Goal: Register for event/course

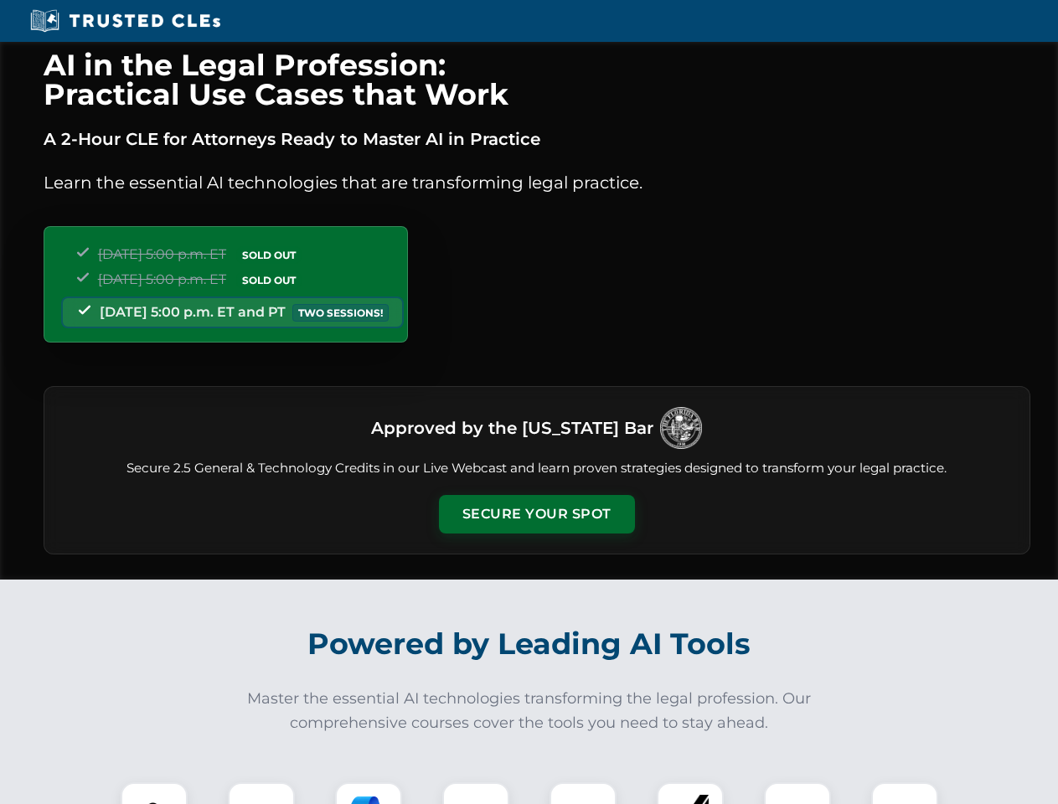
click at [536, 514] on button "Secure Your Spot" at bounding box center [537, 514] width 196 height 39
click at [154, 793] on img at bounding box center [154, 815] width 49 height 49
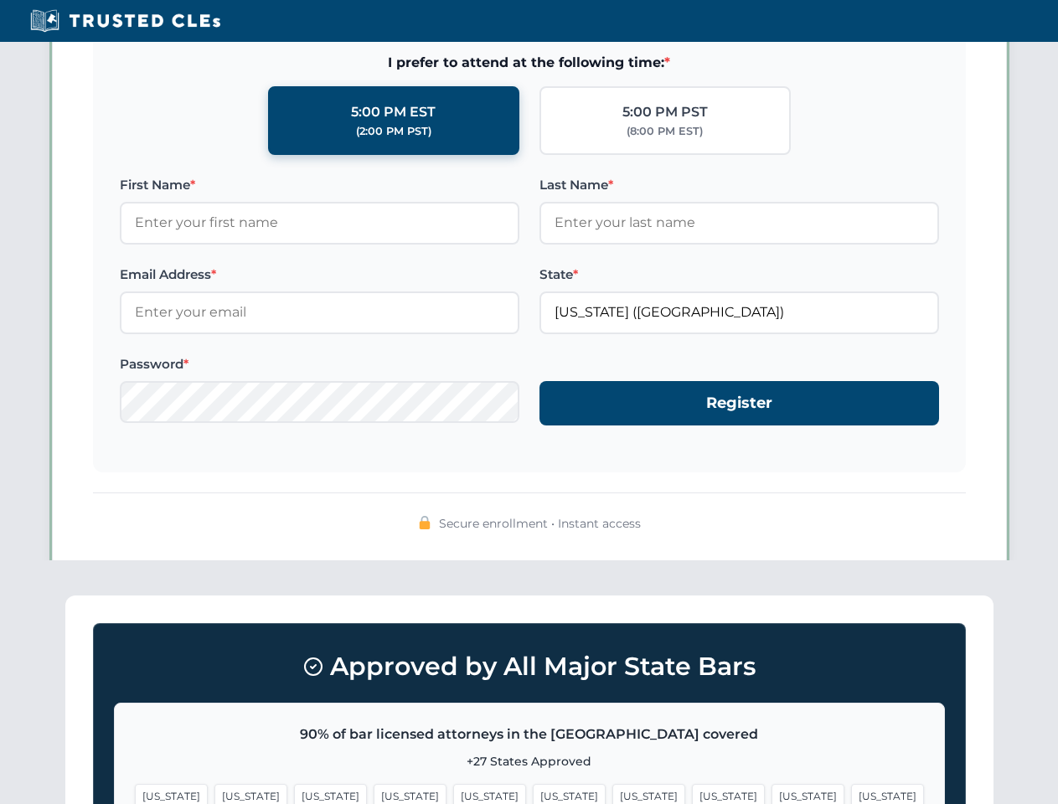
click at [612, 793] on span "[US_STATE]" at bounding box center [648, 796] width 73 height 24
click at [771, 793] on span "[US_STATE]" at bounding box center [807, 796] width 73 height 24
